Goal: Task Accomplishment & Management: Use online tool/utility

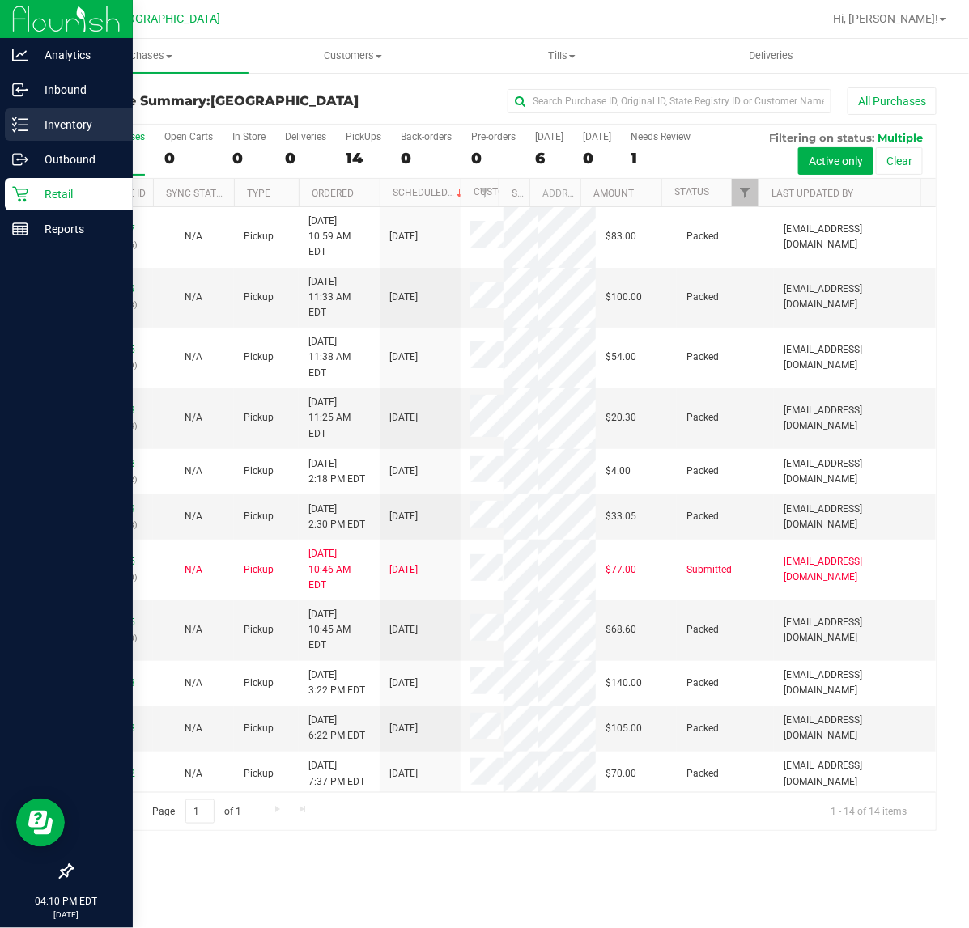
click at [83, 115] on p "Inventory" at bounding box center [76, 124] width 97 height 19
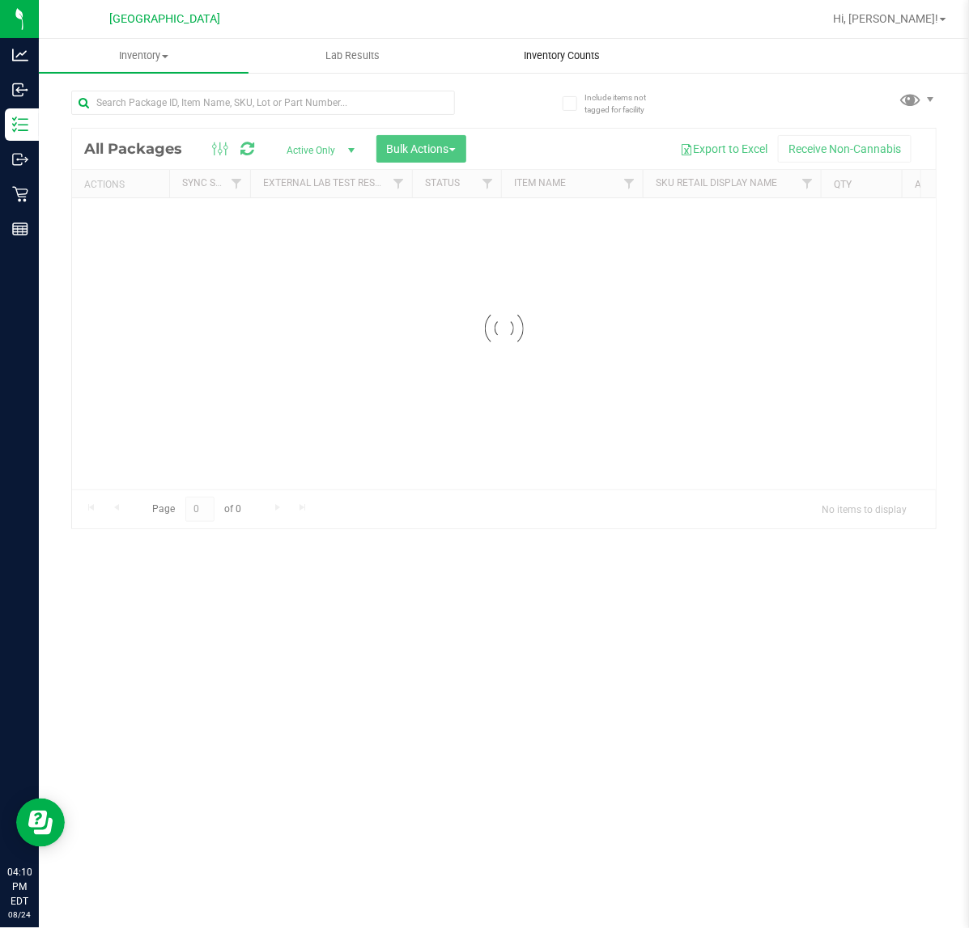
click at [569, 58] on span "Inventory Counts" at bounding box center [562, 56] width 120 height 15
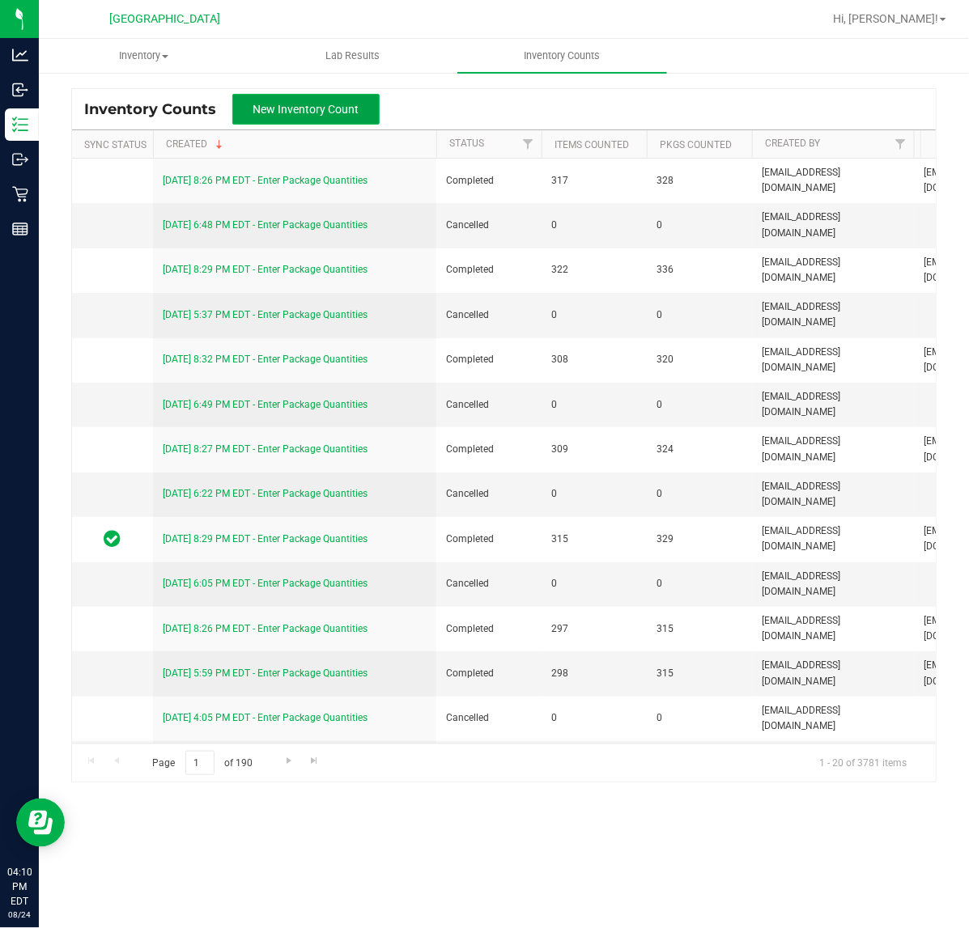
click at [325, 106] on span "New Inventory Count" at bounding box center [306, 109] width 106 height 13
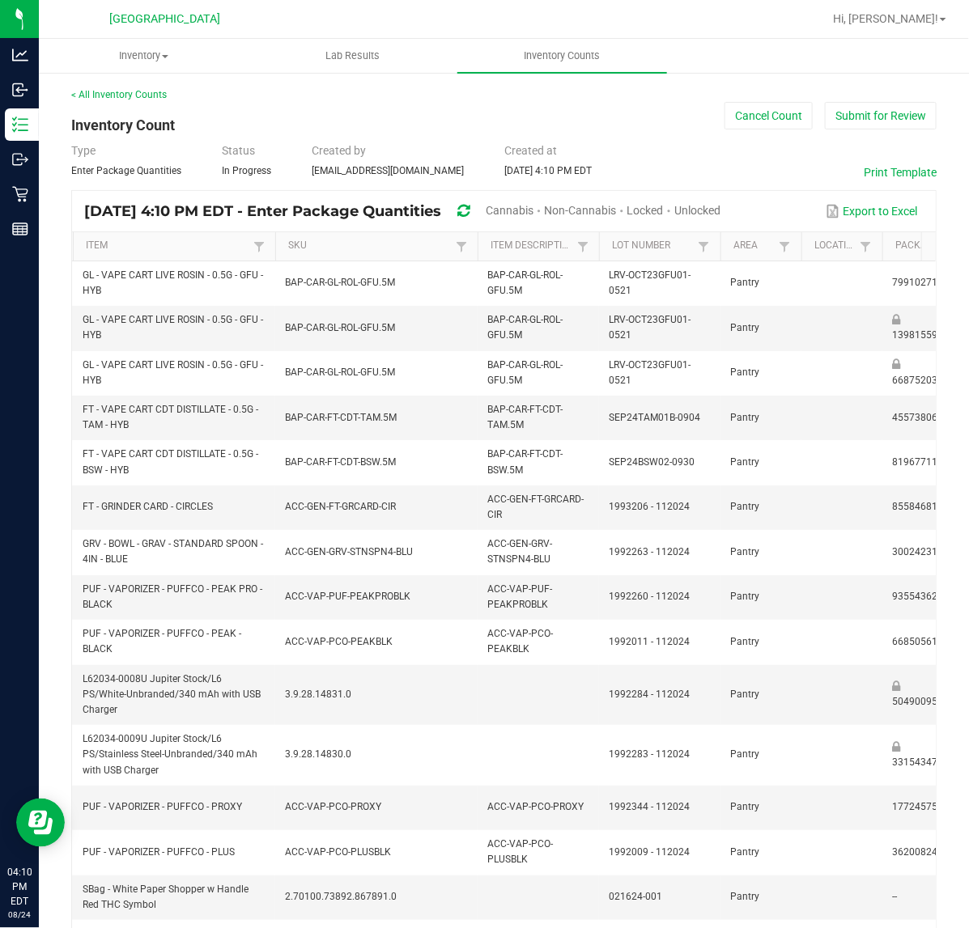
click at [720, 204] on span "Unlocked" at bounding box center [697, 210] width 46 height 13
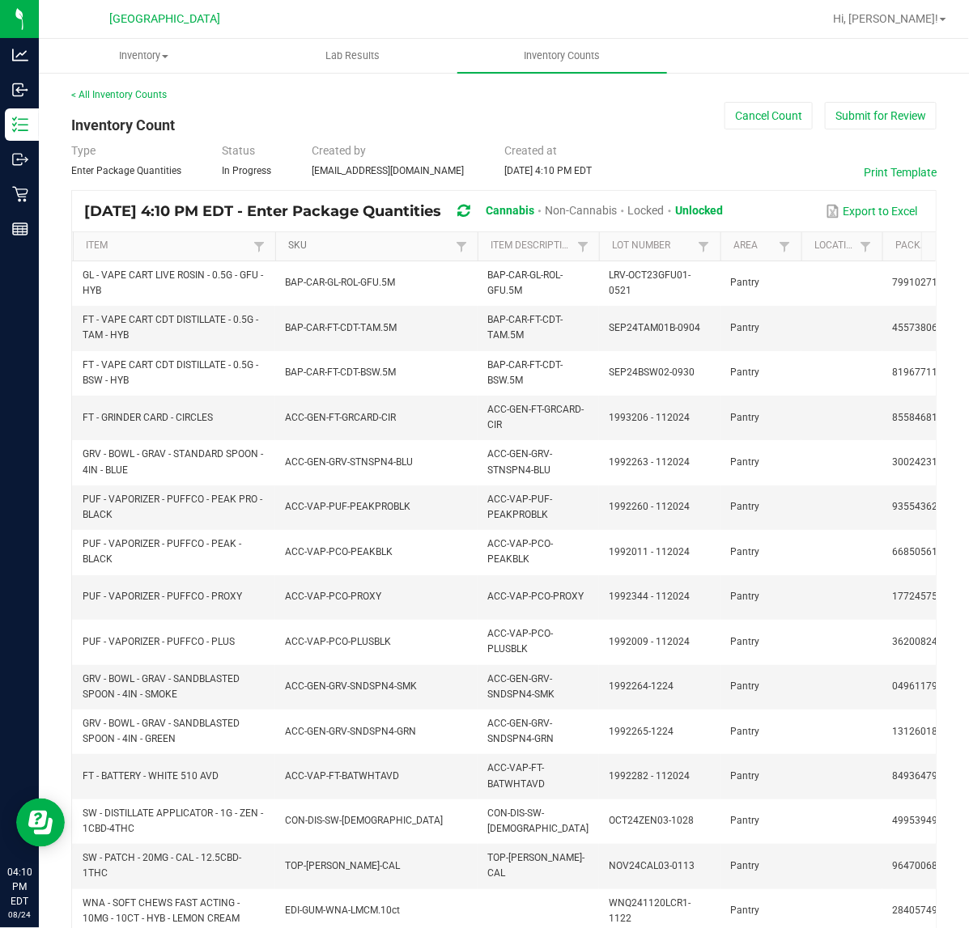
click at [433, 244] on link "SKU" at bounding box center [369, 246] width 163 height 13
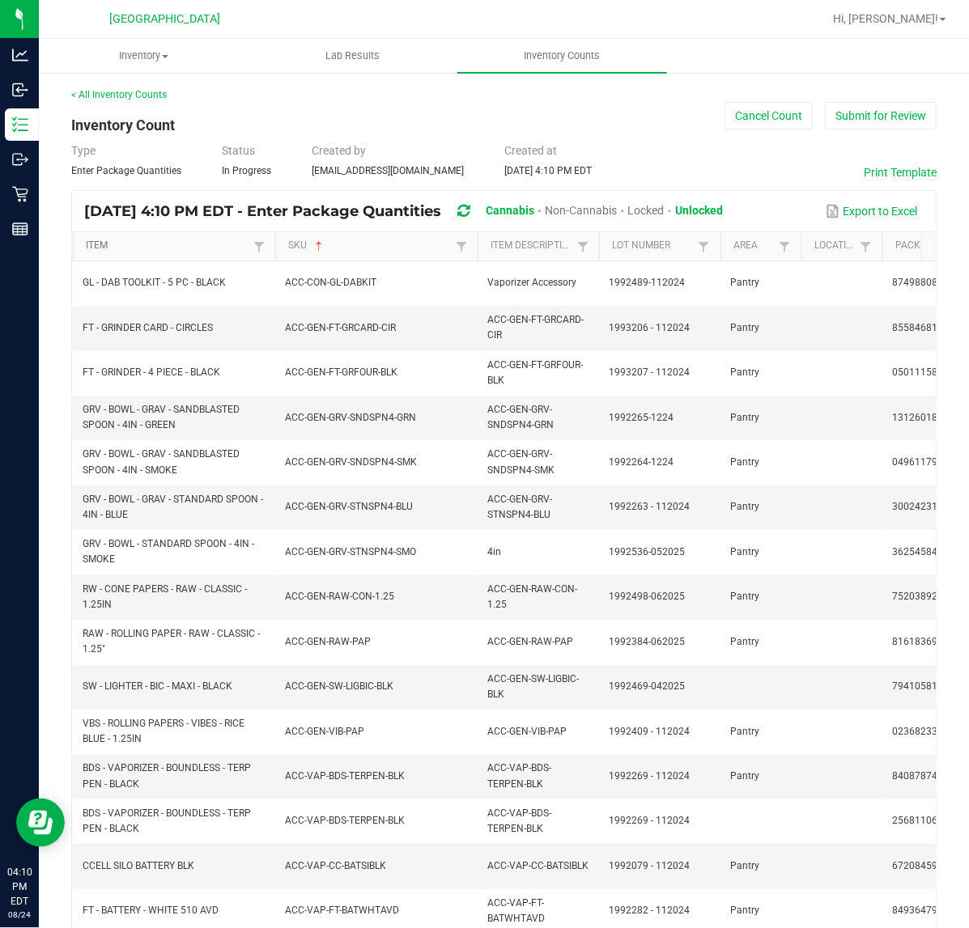
click at [180, 248] on link "Item" at bounding box center [167, 246] width 163 height 13
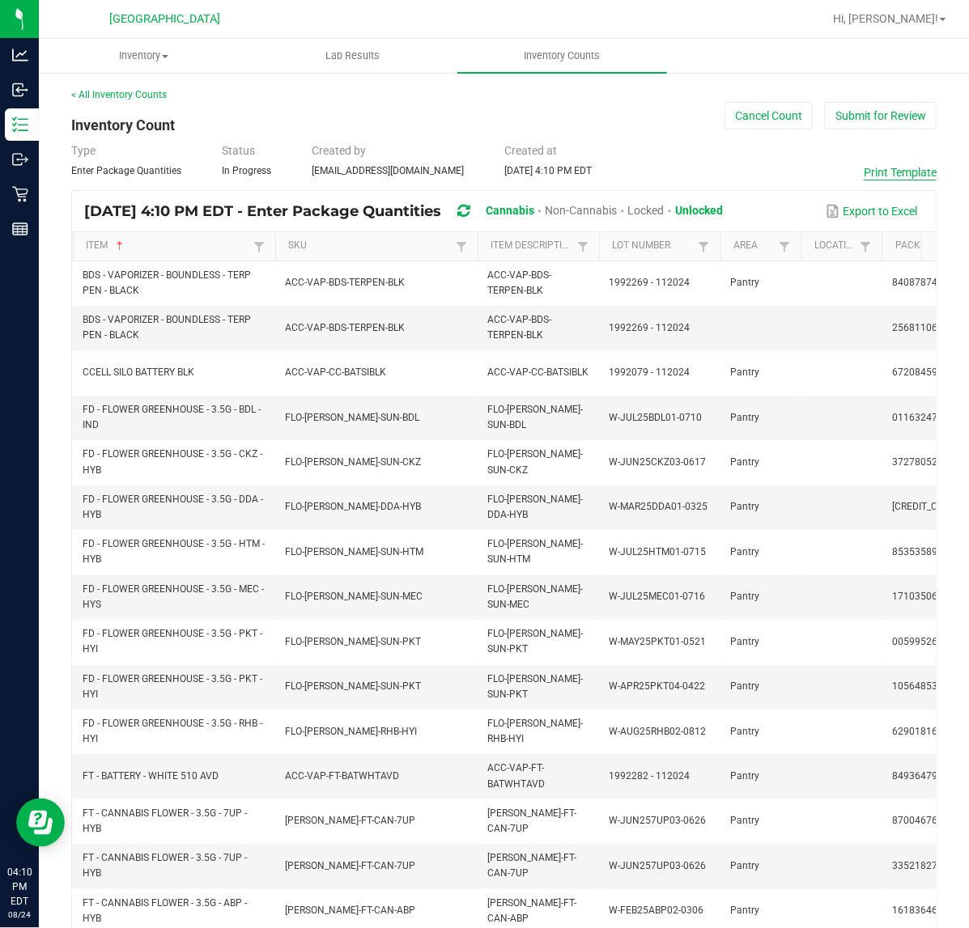
click at [888, 168] on button "Print Template" at bounding box center [899, 172] width 73 height 16
click at [749, 118] on button "Cancel Count" at bounding box center [768, 116] width 88 height 28
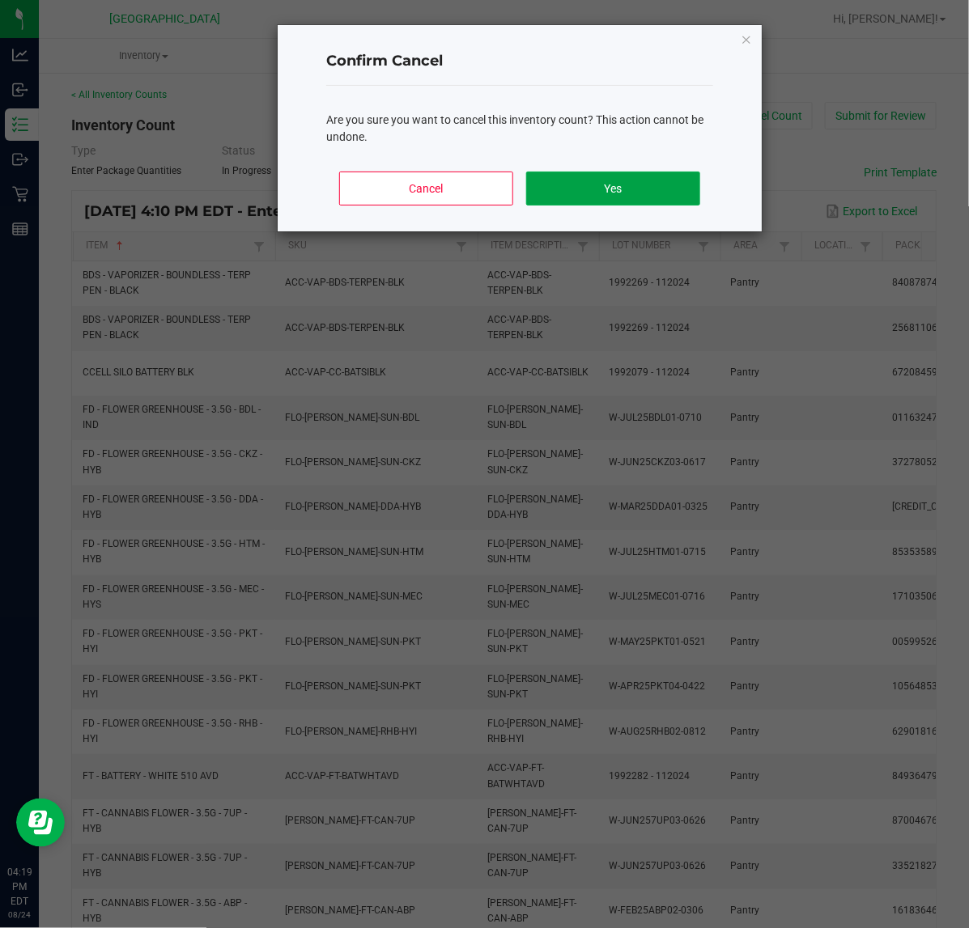
click at [583, 191] on button "Yes" at bounding box center [613, 189] width 174 height 34
